Goal: Task Accomplishment & Management: Manage account settings

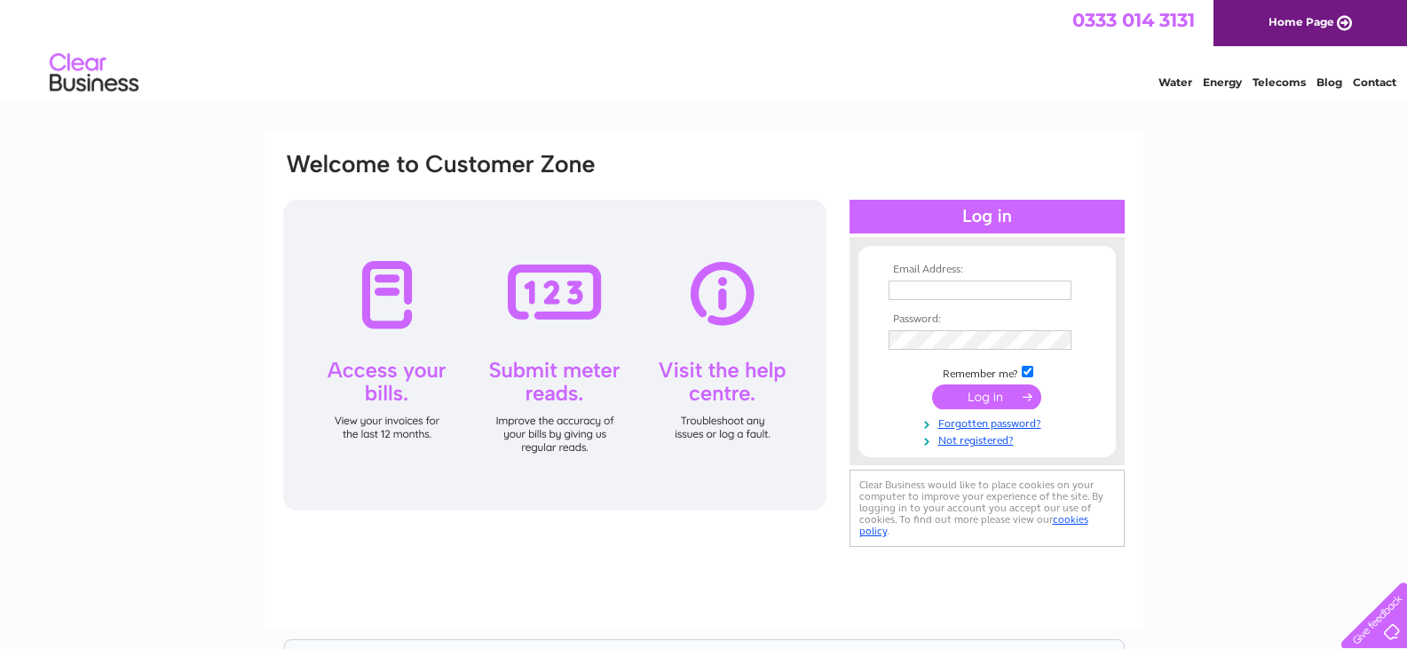
type input "[EMAIL_ADDRESS][DOMAIN_NAME]"
click at [986, 391] on input "submit" at bounding box center [986, 396] width 109 height 25
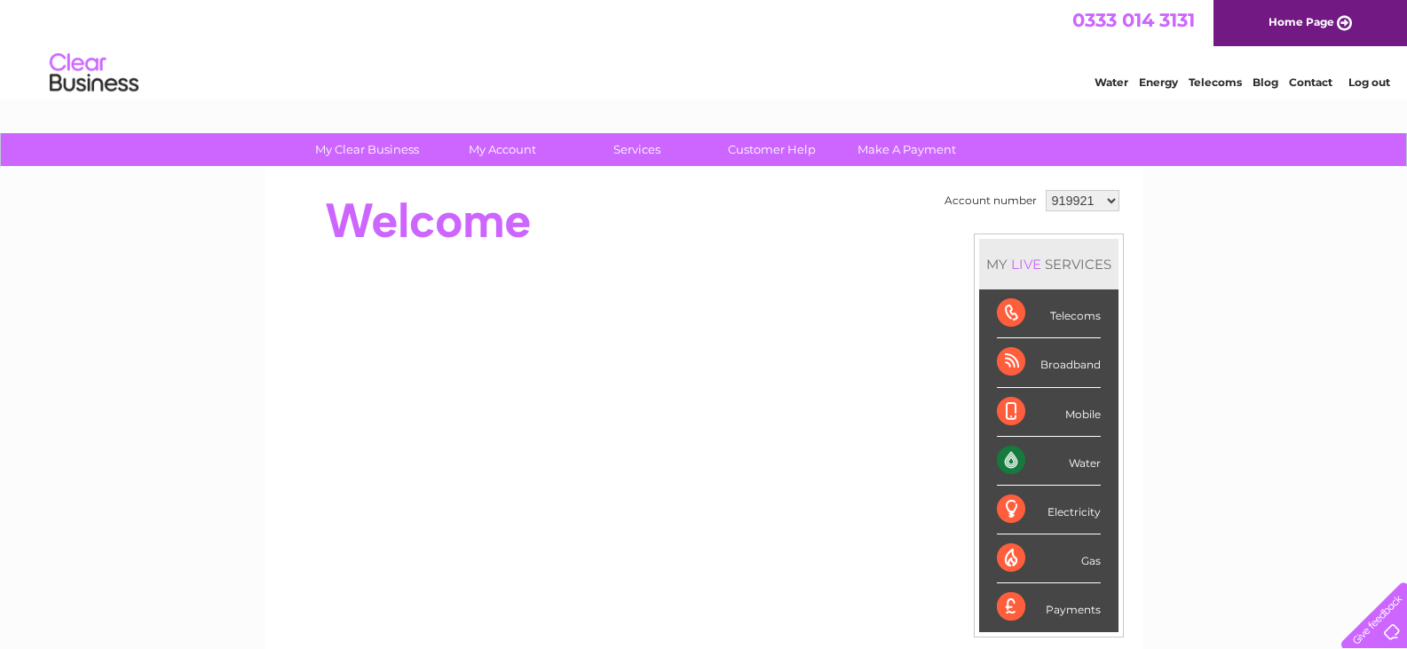
click at [1113, 199] on select "919921 946333 2919683" at bounding box center [1083, 200] width 74 height 21
select select "2919683"
click at [1046, 190] on select "919921 946333 2919683" at bounding box center [1083, 200] width 74 height 21
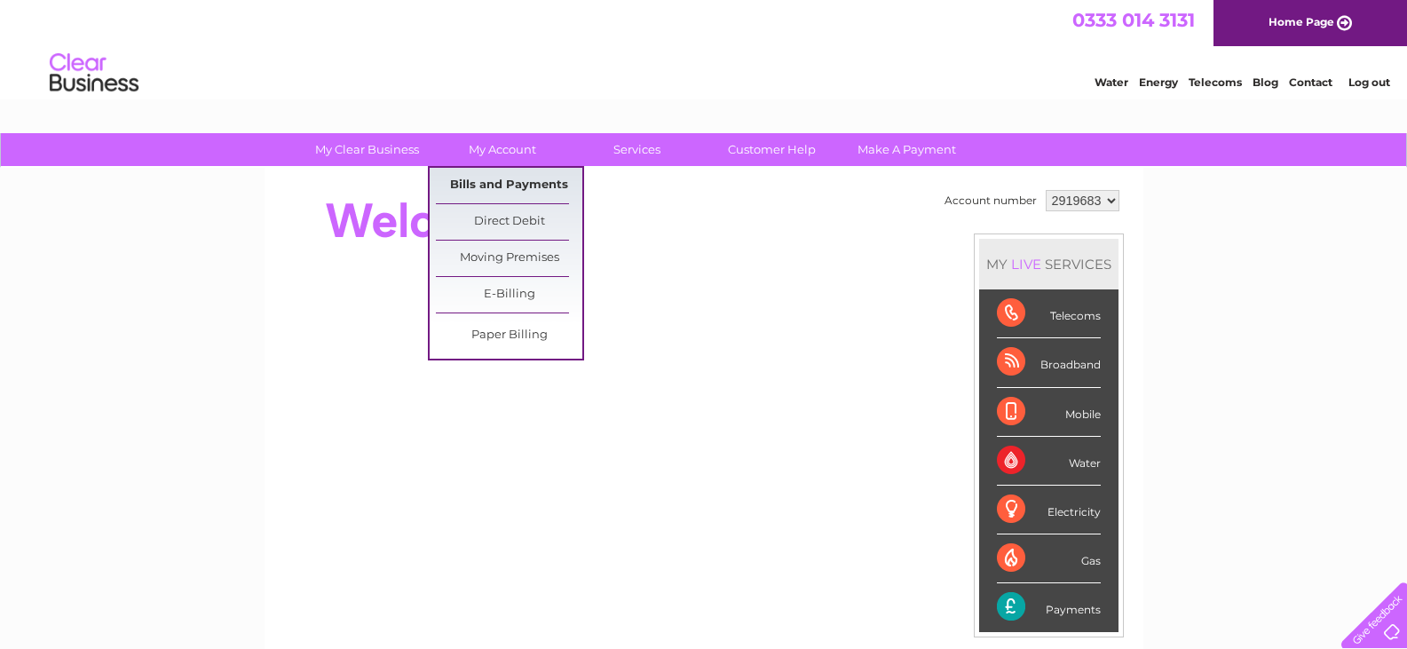
click at [531, 186] on link "Bills and Payments" at bounding box center [509, 186] width 146 height 36
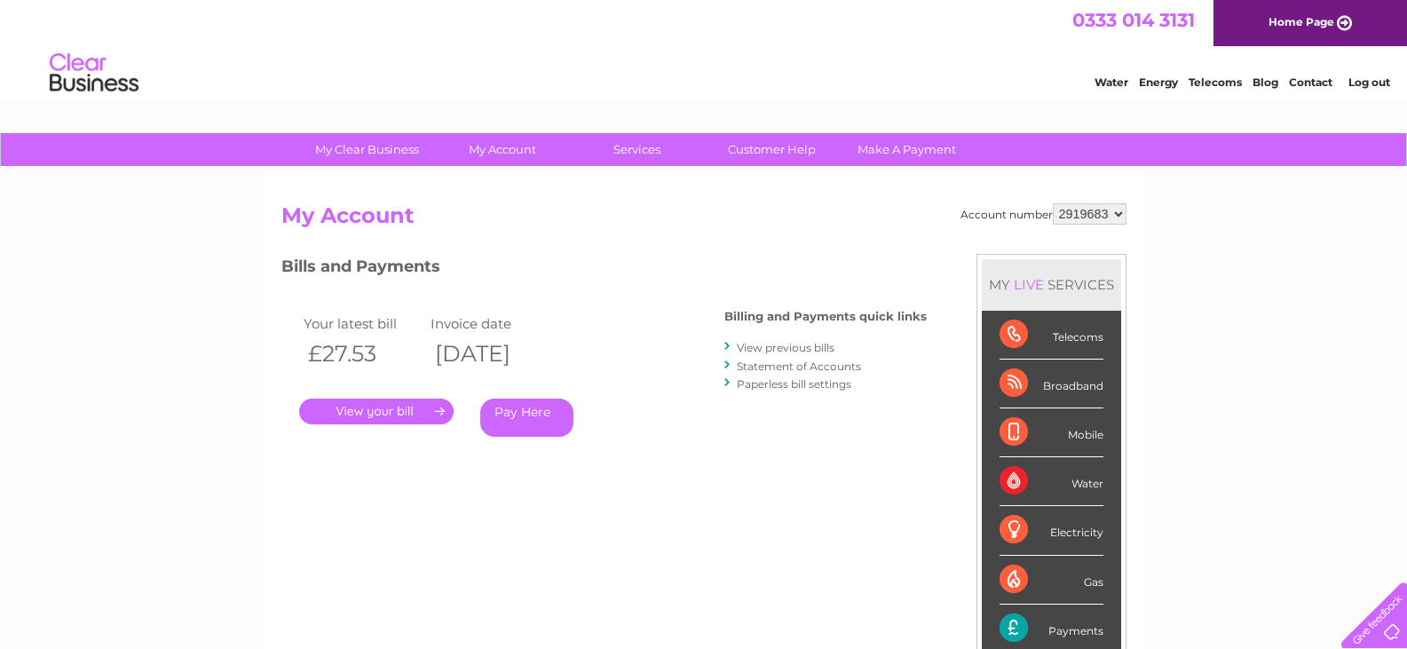
click at [422, 411] on link "." at bounding box center [376, 412] width 154 height 26
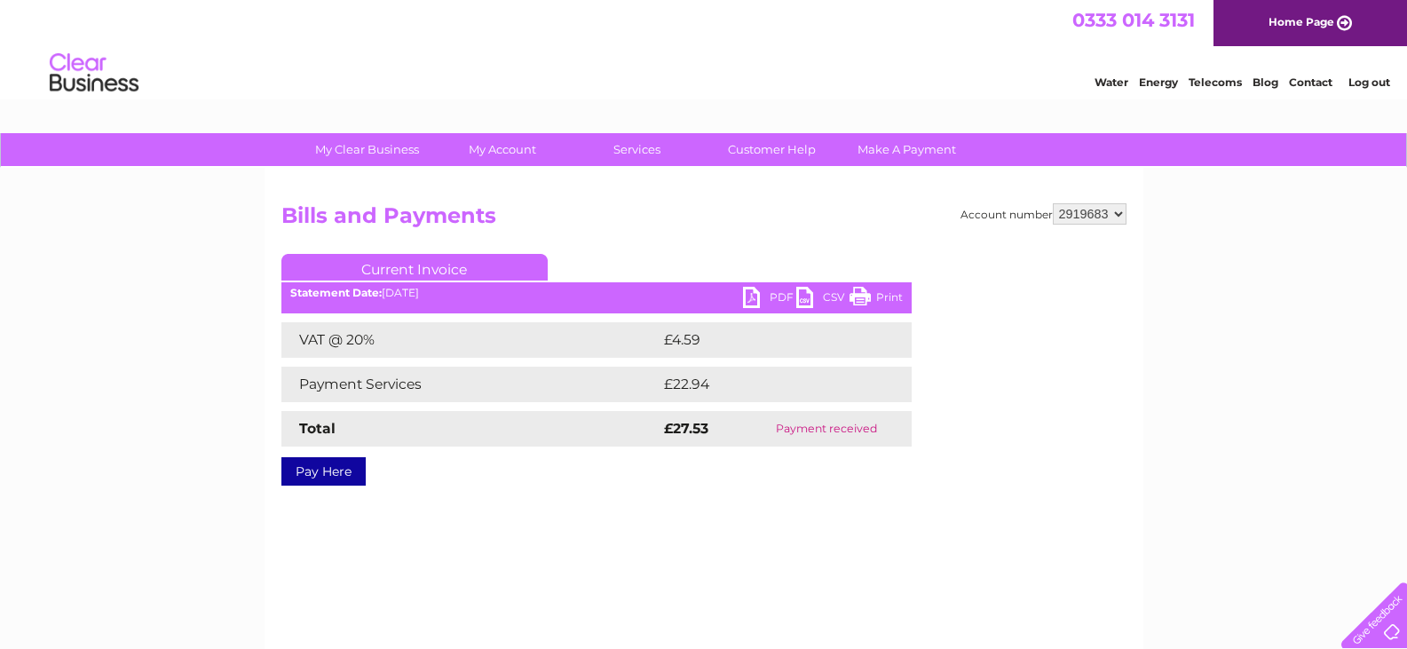
click at [762, 298] on link "PDF" at bounding box center [769, 300] width 53 height 26
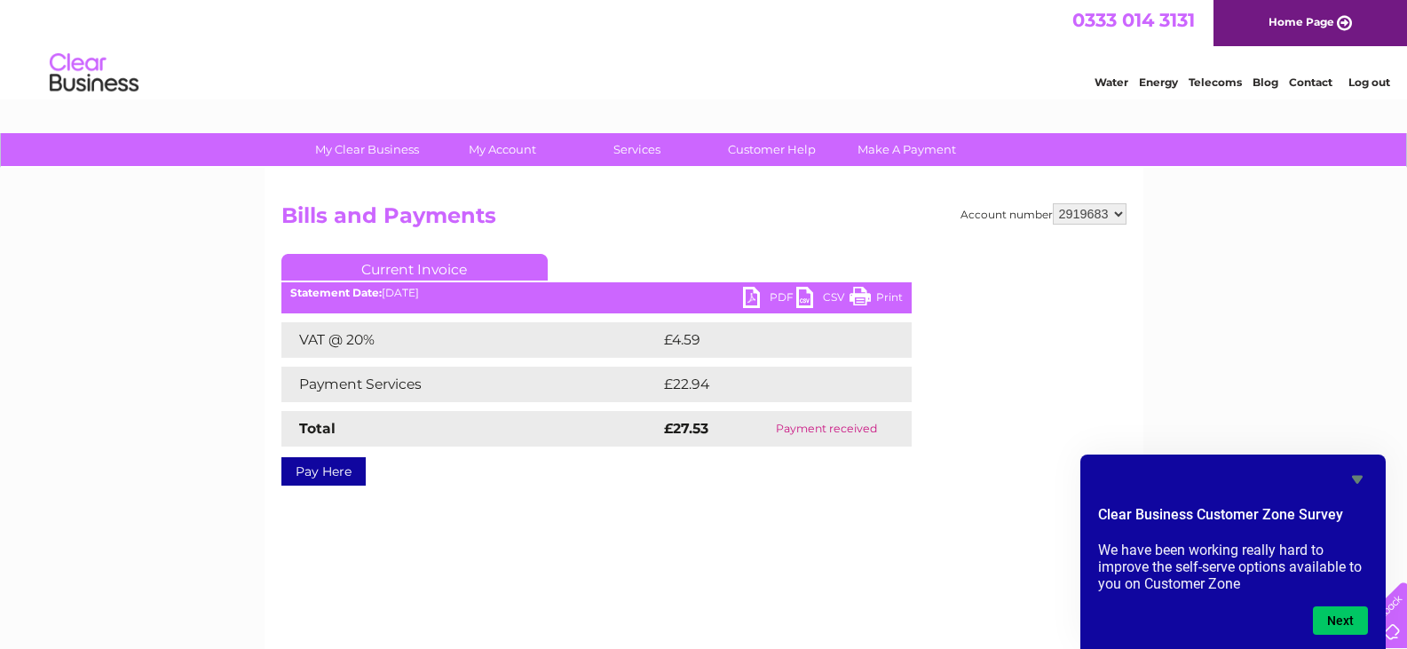
click at [1205, 328] on div "My Clear Business Login Details My Details My Preferences Link Account My Accou…" at bounding box center [703, 550] width 1407 height 835
